Goal: Information Seeking & Learning: Learn about a topic

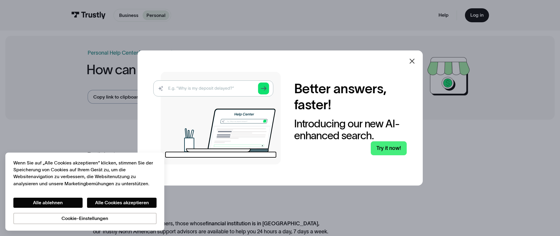
click at [410, 59] on icon at bounding box center [411, 61] width 7 height 7
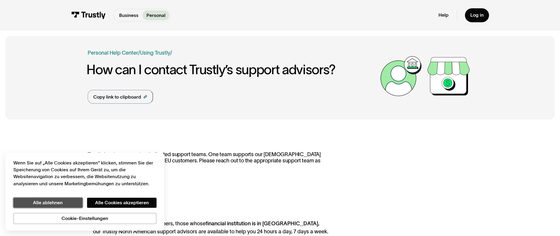
click at [62, 200] on button "Alle ablehnen" at bounding box center [47, 203] width 69 height 10
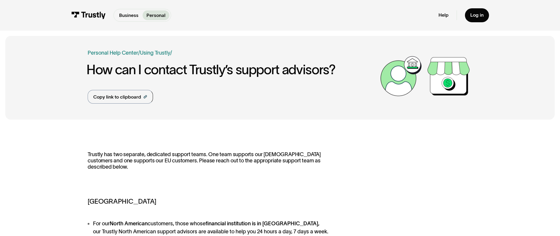
click at [96, 18] on img at bounding box center [88, 15] width 34 height 7
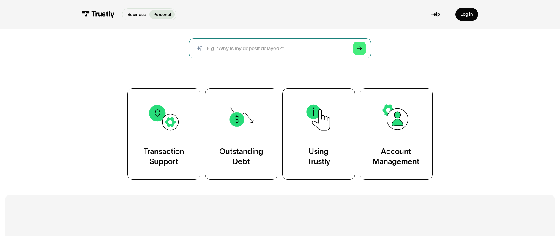
scroll to position [89, 0]
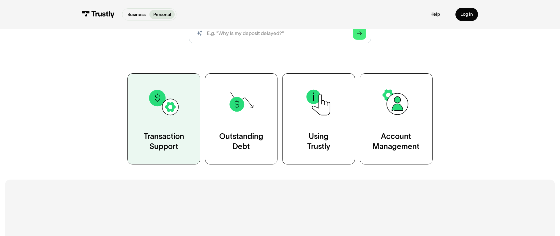
click at [158, 126] on link "Transaction Support" at bounding box center [163, 118] width 73 height 91
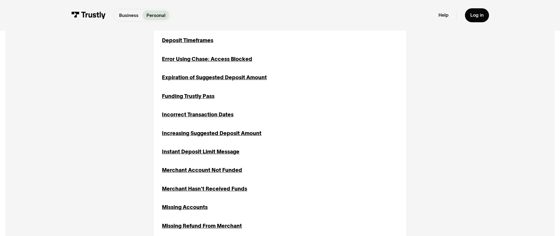
scroll to position [445, 0]
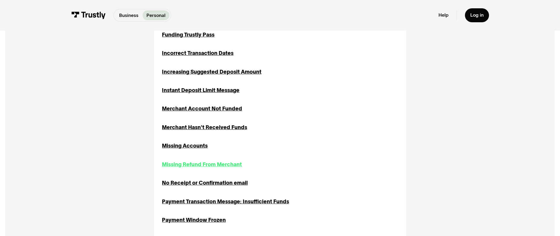
click at [226, 168] on div "Missing Refund From Merchant" at bounding box center [202, 165] width 80 height 8
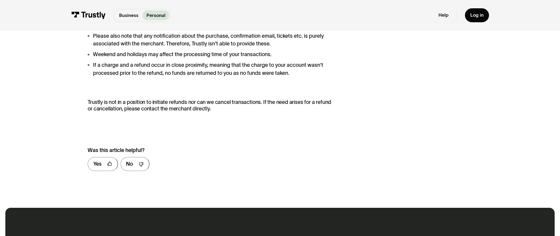
scroll to position [119, 0]
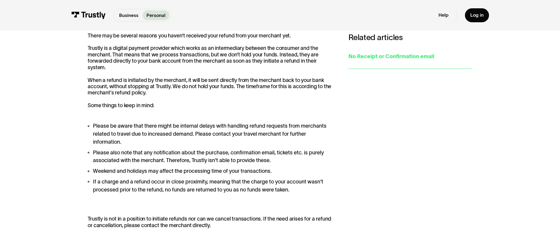
click at [387, 59] on div "No Receipt or Confirmation email" at bounding box center [410, 57] width 124 height 8
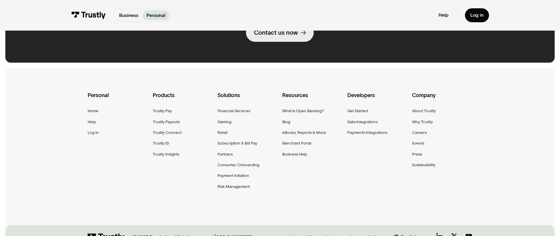
scroll to position [387, 0]
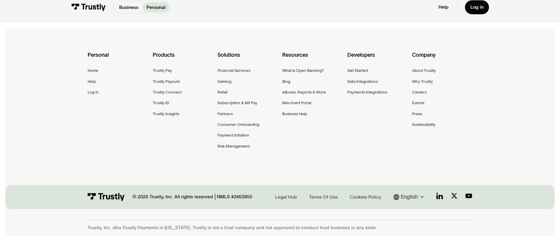
click at [420, 198] on icon at bounding box center [422, 197] width 8 height 8
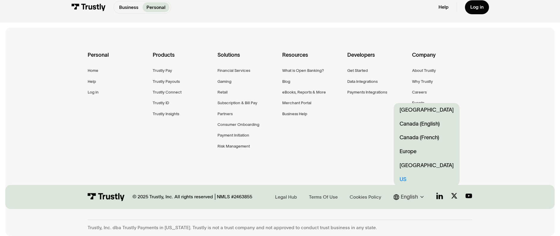
click at [479, 151] on div "Personal Home Help Log in Products Trustly Pay Trustly Payouts Trustly Connect …" at bounding box center [279, 109] width 549 height 162
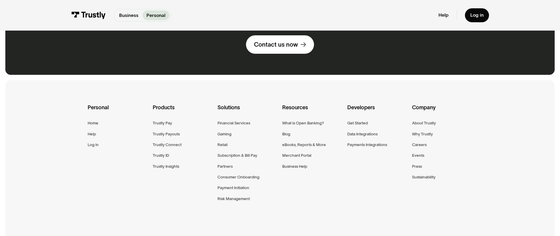
scroll to position [327, 0]
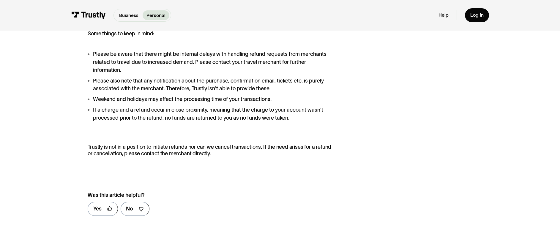
scroll to position [208, 0]
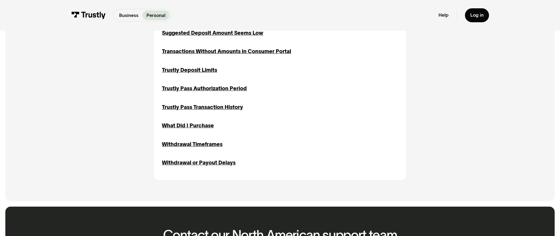
scroll to position [722, 0]
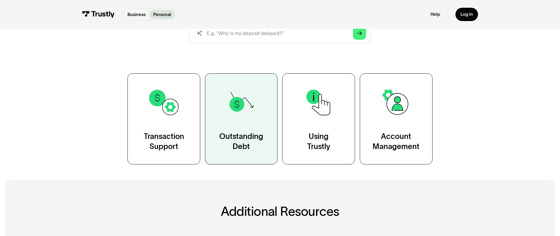
click at [247, 129] on link "Outstanding Debt" at bounding box center [241, 118] width 73 height 91
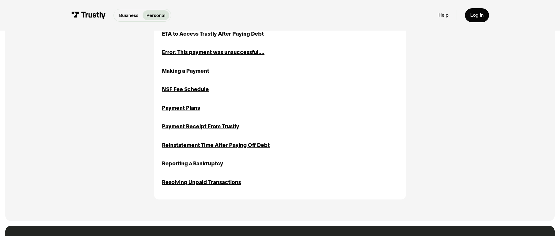
scroll to position [386, 0]
